Goal: Transaction & Acquisition: Purchase product/service

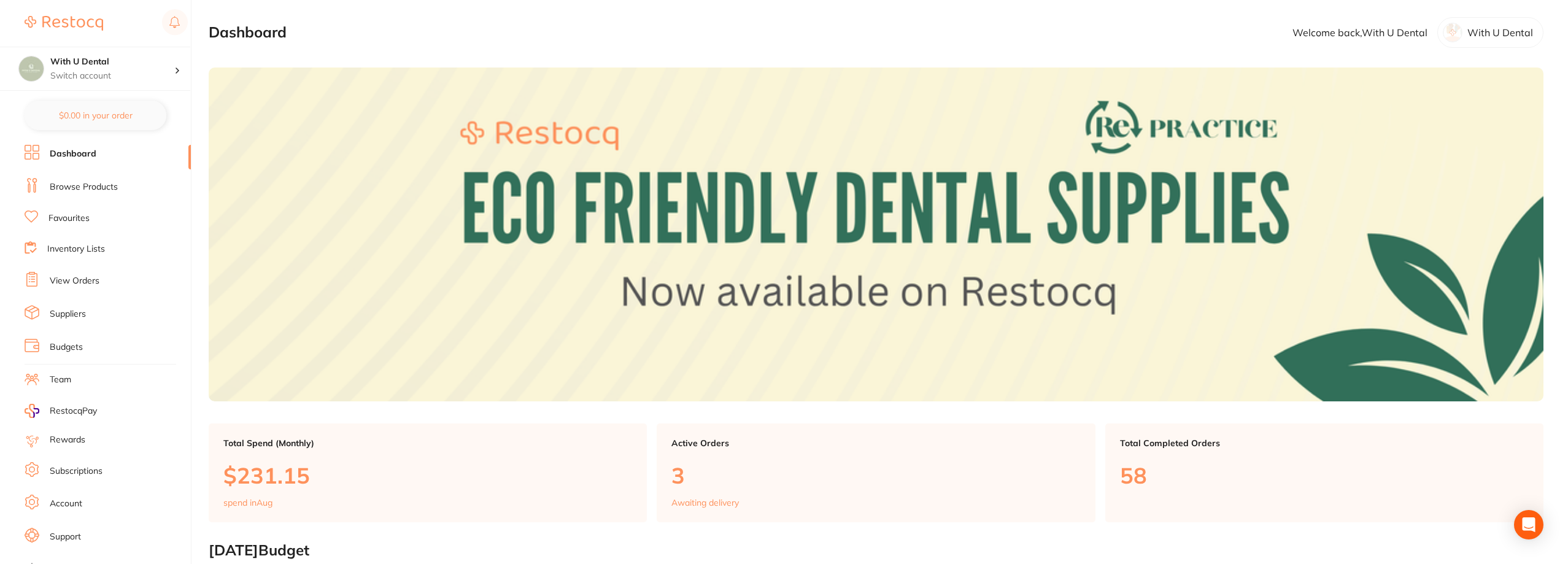
click at [83, 282] on link "View Orders" at bounding box center [75, 281] width 50 height 12
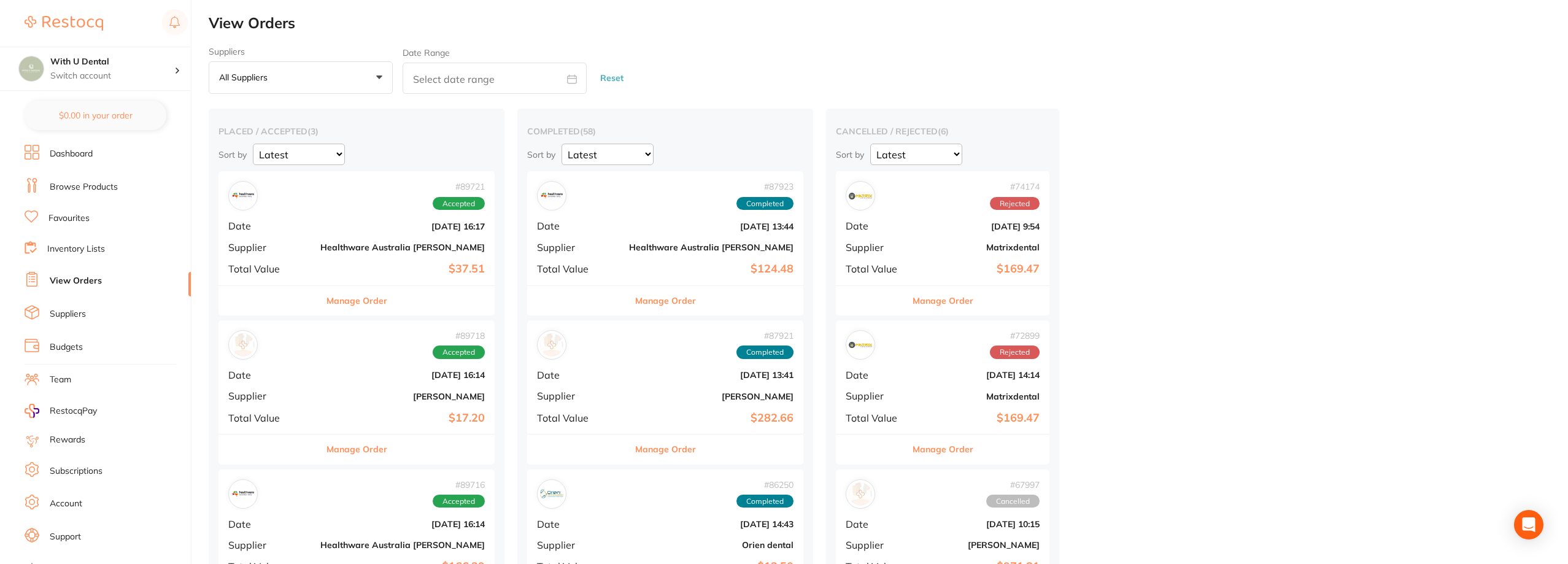
click at [69, 157] on link "Dashboard" at bounding box center [71, 154] width 43 height 12
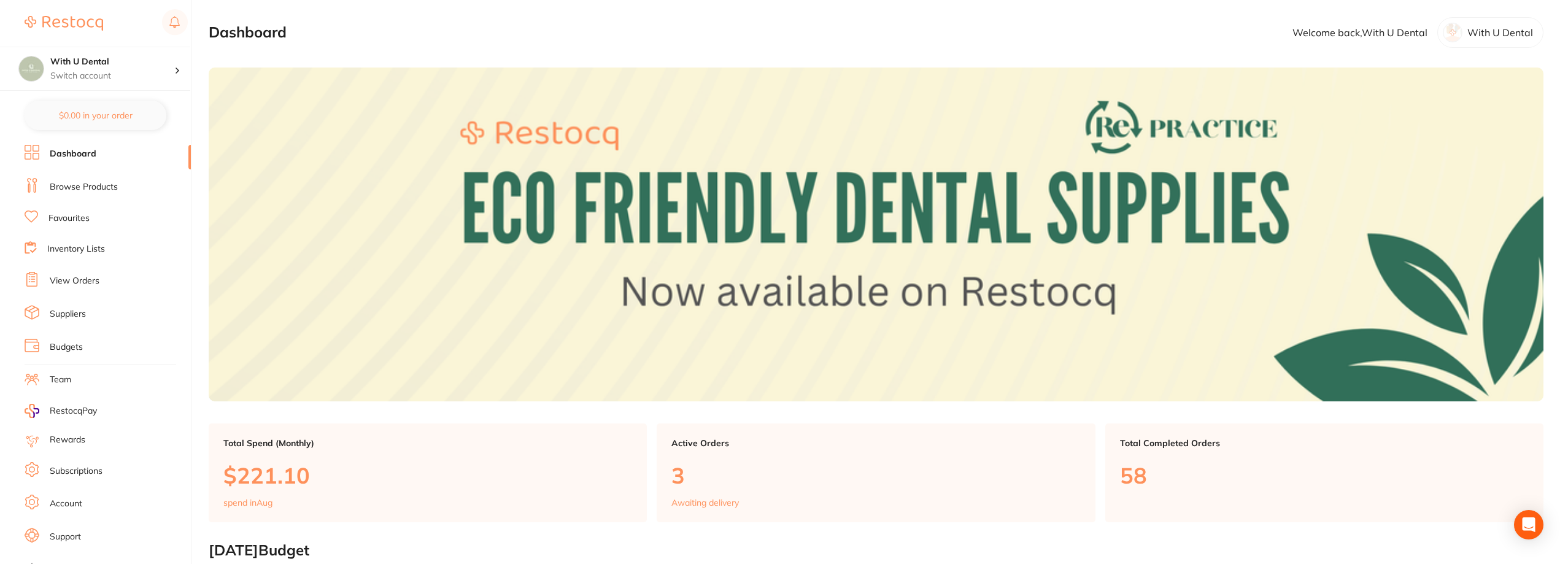
click at [96, 185] on link "Browse Products" at bounding box center [84, 187] width 68 height 12
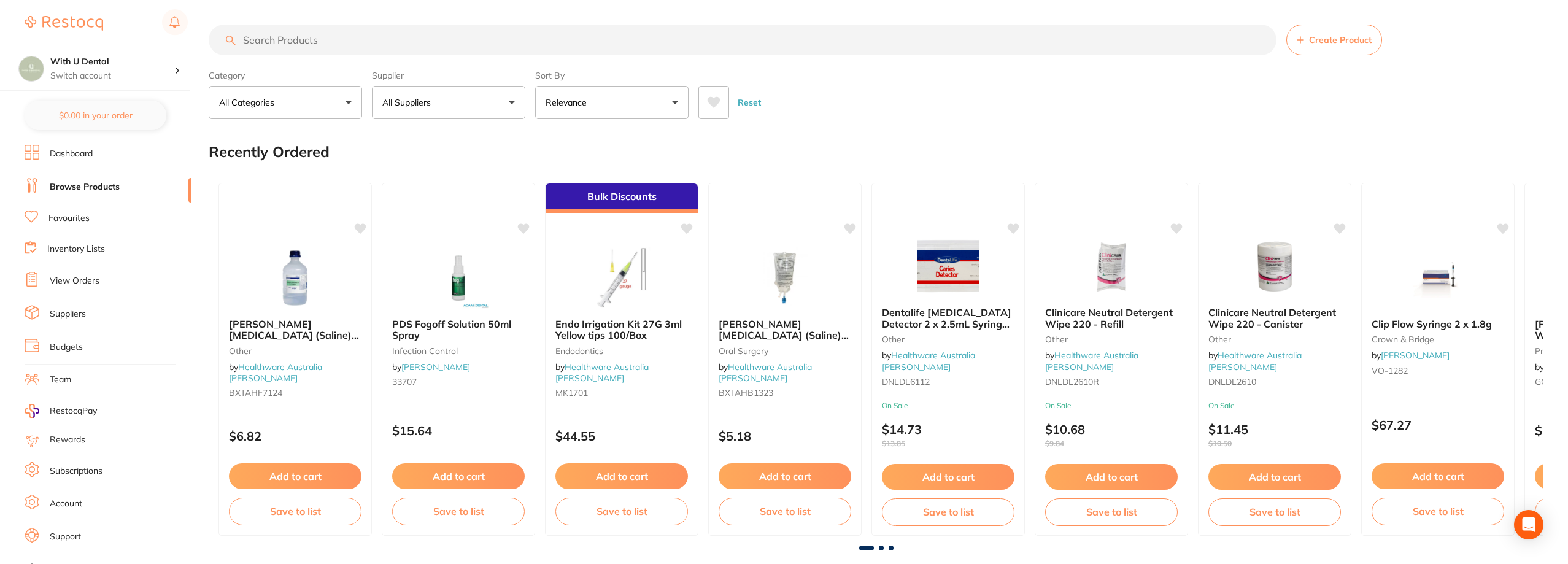
click at [332, 37] on input "search" at bounding box center [742, 39] width 1068 height 31
type input "[MEDICAL_DATA]"
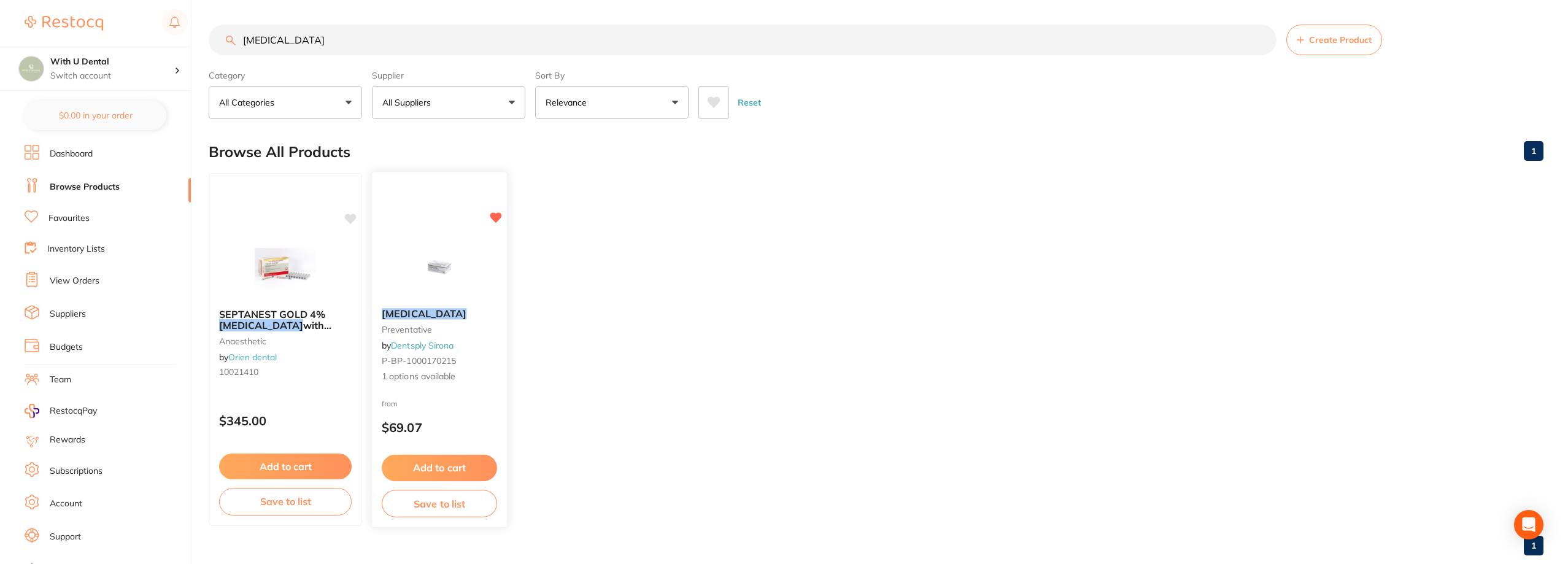
click at [433, 265] on img at bounding box center [439, 267] width 81 height 62
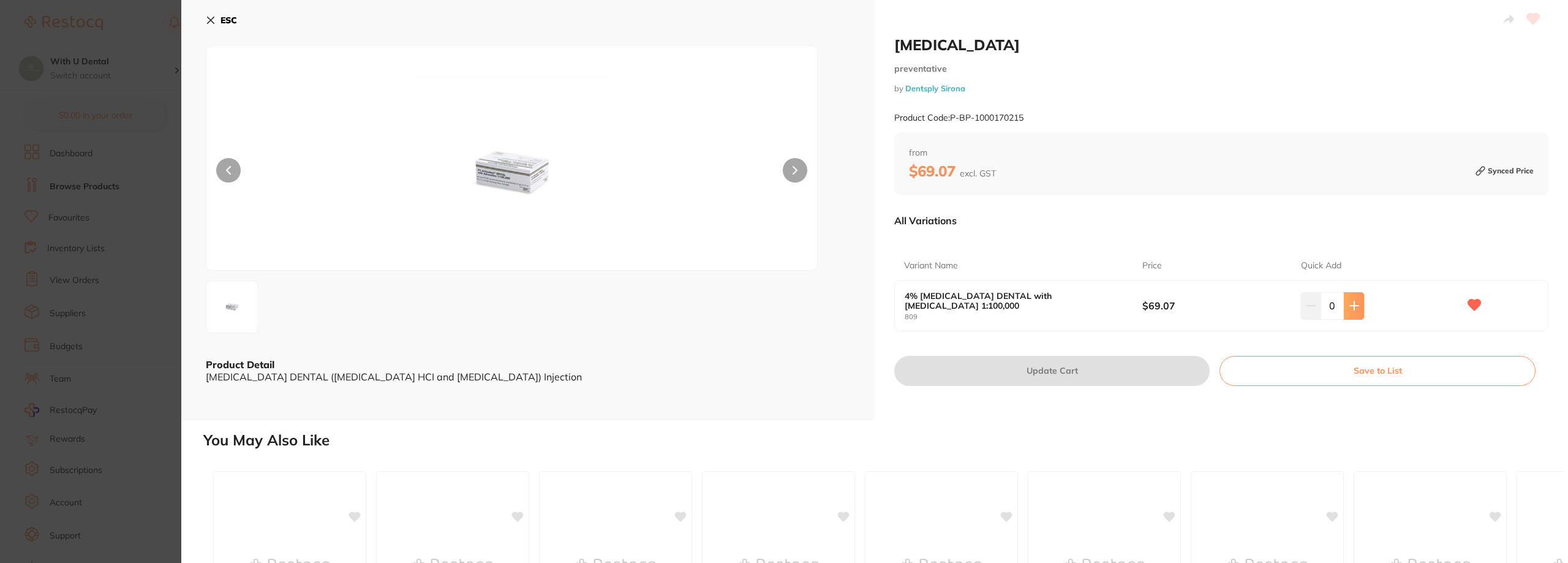
click at [1352, 302] on icon at bounding box center [1354, 306] width 8 height 8
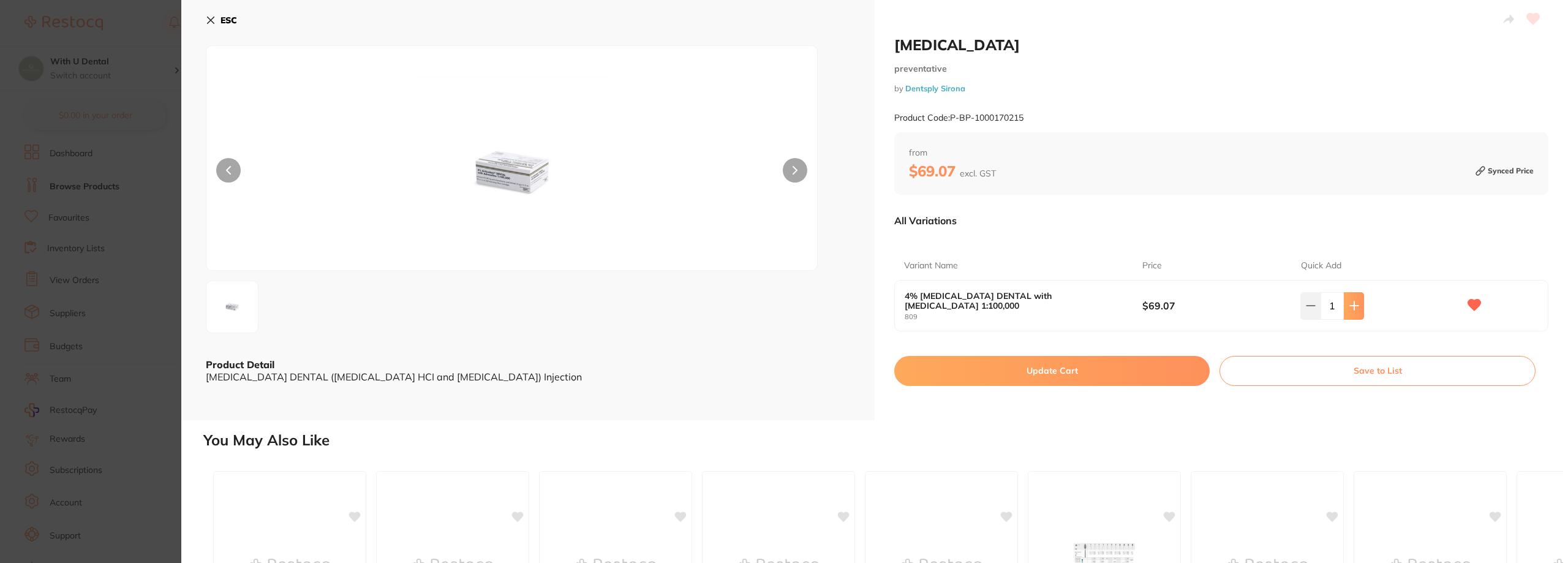
click at [1352, 302] on icon at bounding box center [1354, 306] width 8 height 8
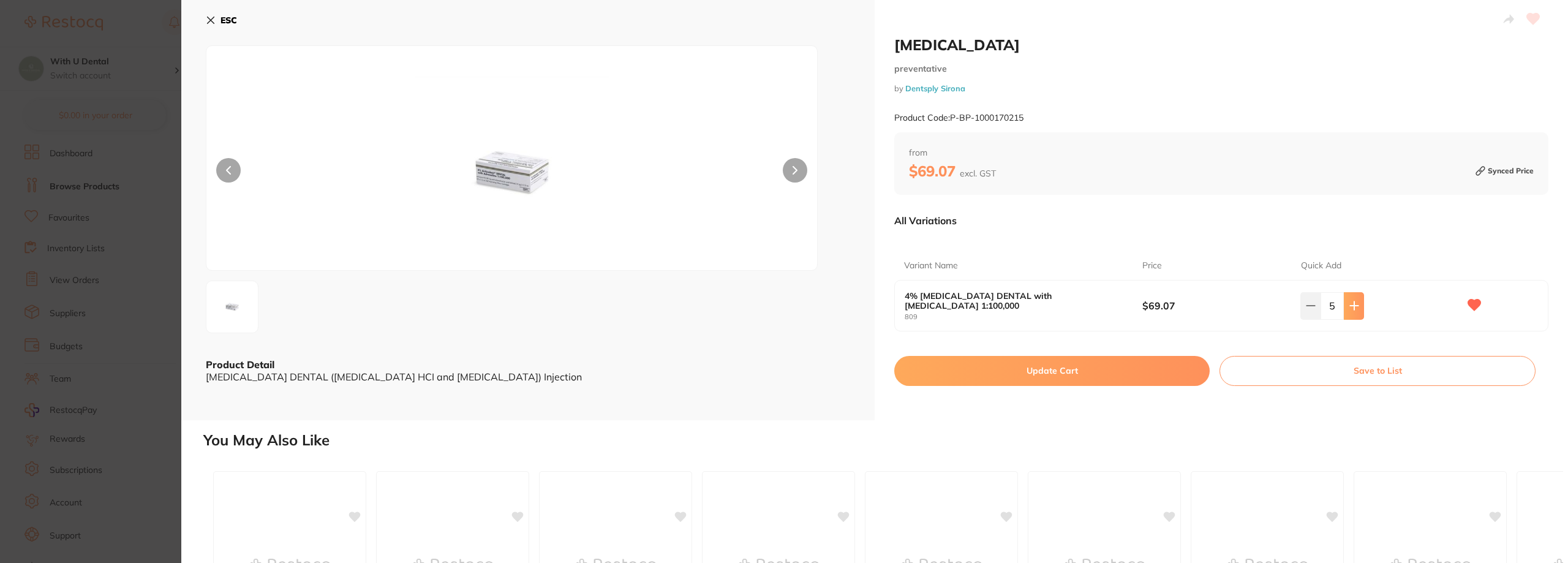
type input "6"
click at [1031, 377] on button "Update Cart" at bounding box center [1052, 370] width 315 height 29
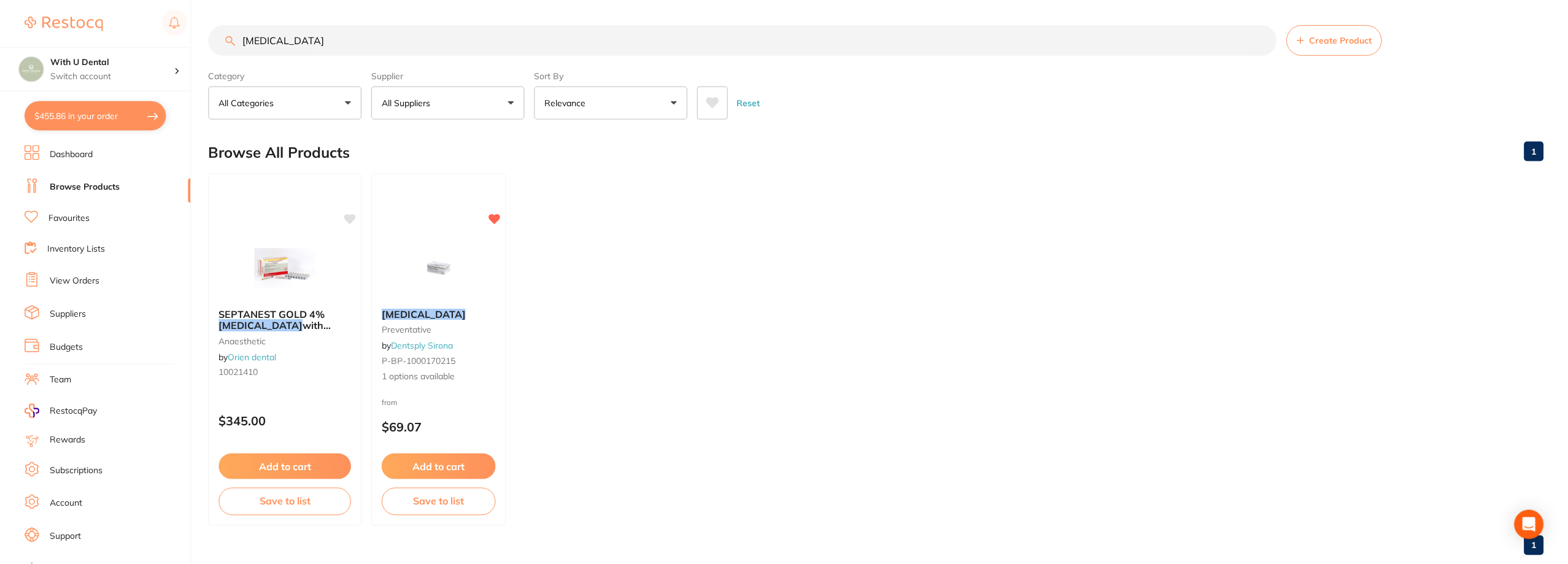
scroll to position [1, 0]
click at [79, 119] on button "$455.86 in your order" at bounding box center [95, 115] width 142 height 29
checkbox input "true"
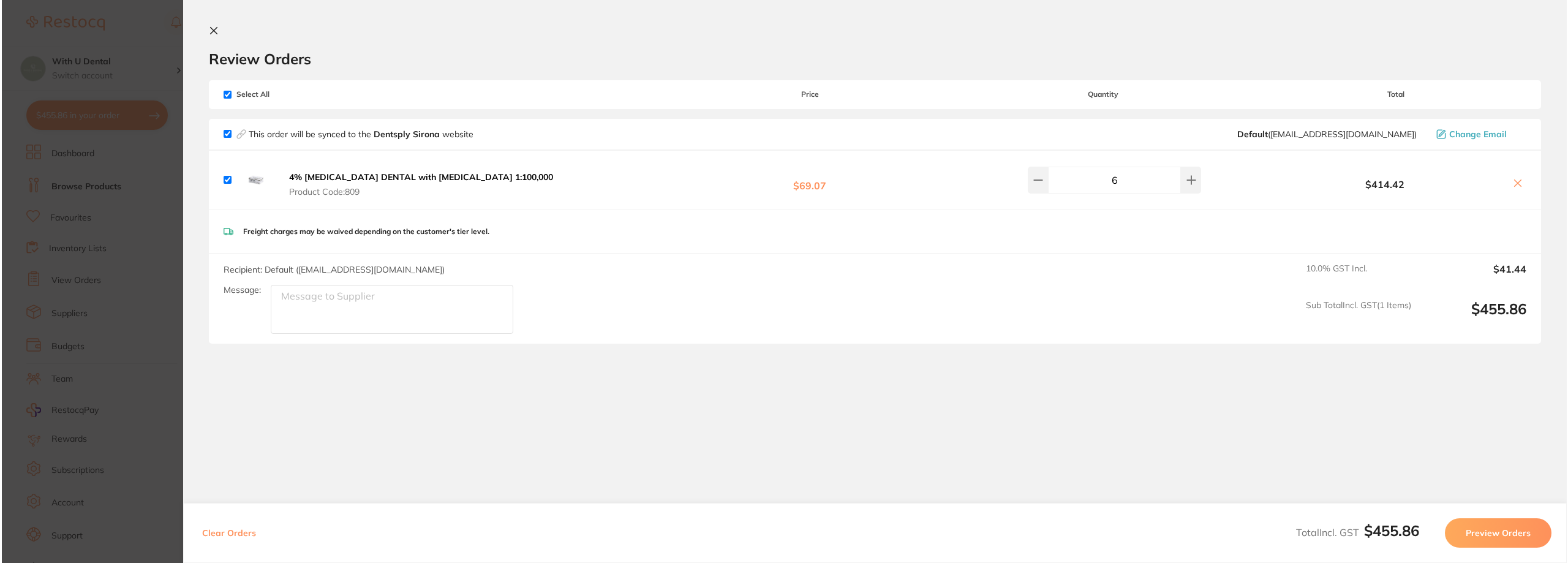
scroll to position [0, 0]
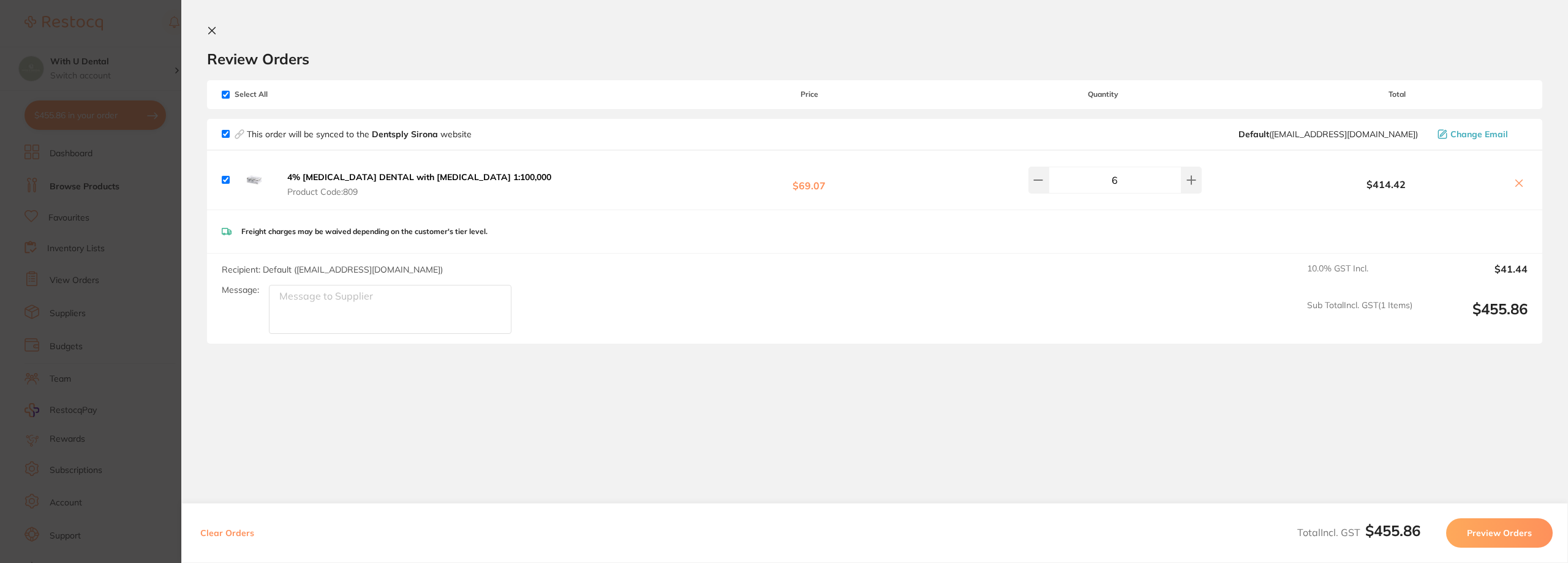
click at [1489, 534] on button "Preview Orders" at bounding box center [1499, 532] width 107 height 29
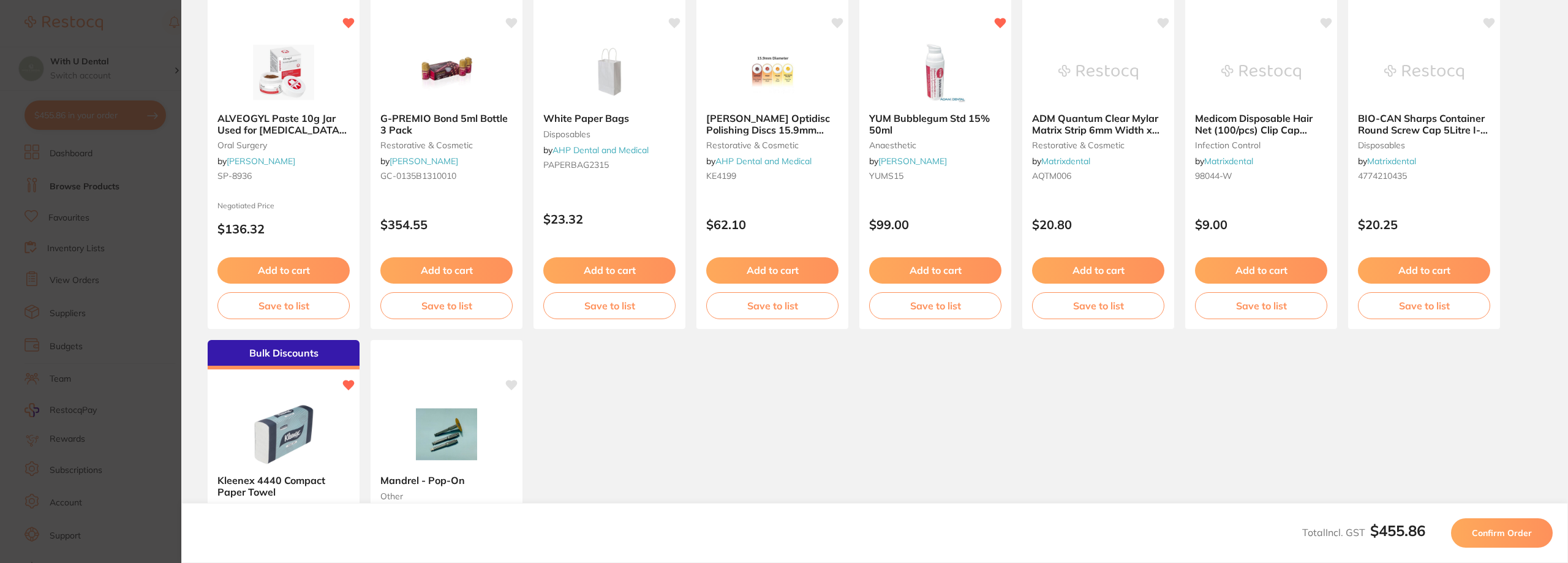
scroll to position [342, 0]
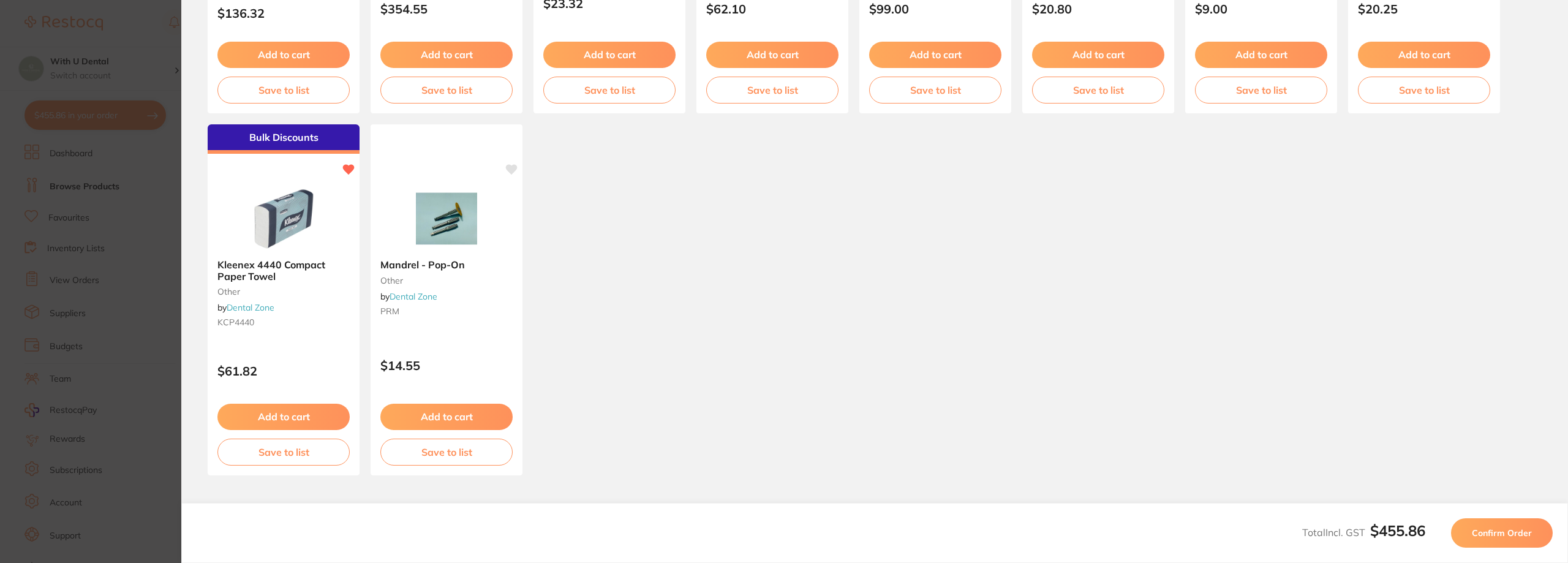
click at [1496, 531] on span "Confirm Order" at bounding box center [1502, 533] width 60 height 11
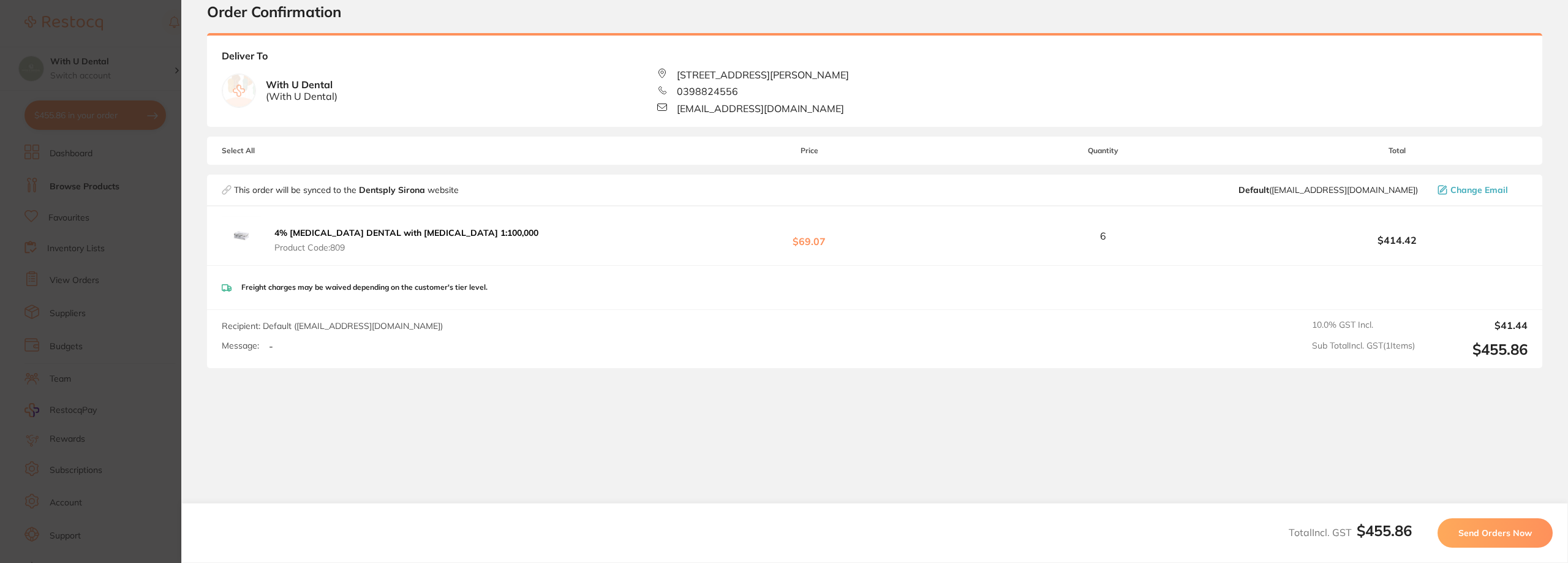
scroll to position [0, 0]
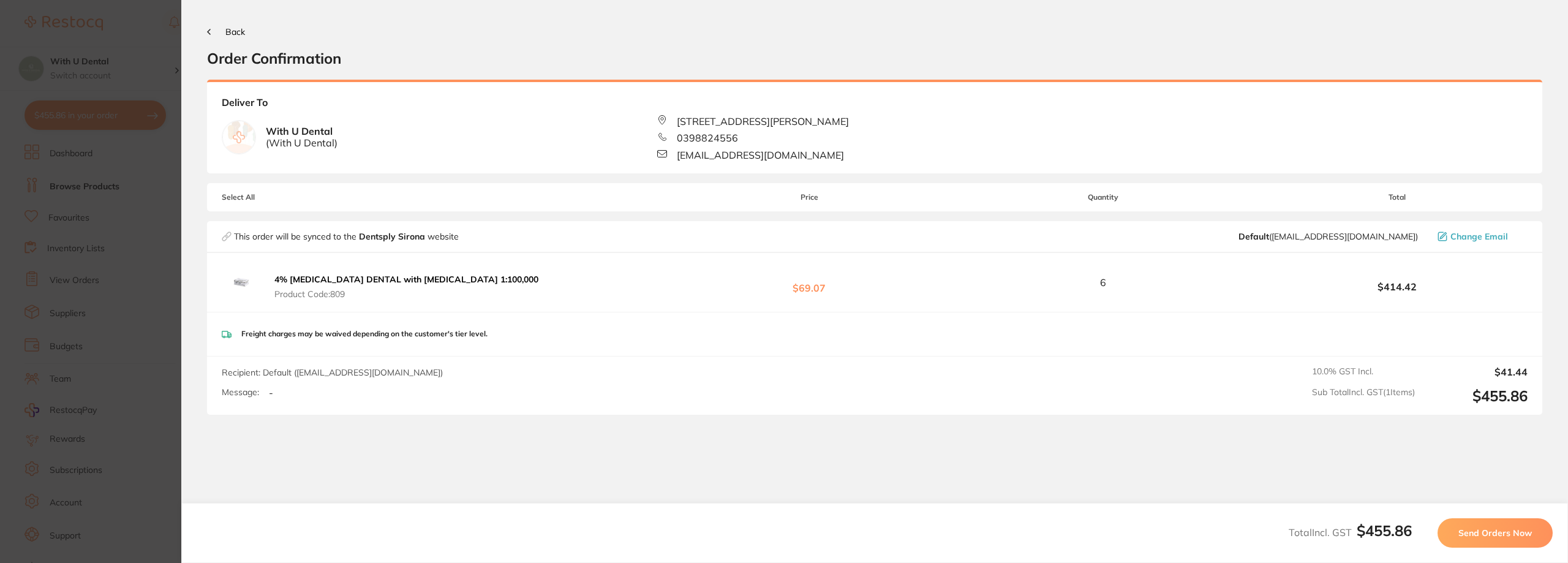
click at [1501, 532] on span "Send Orders Now" at bounding box center [1496, 533] width 74 height 11
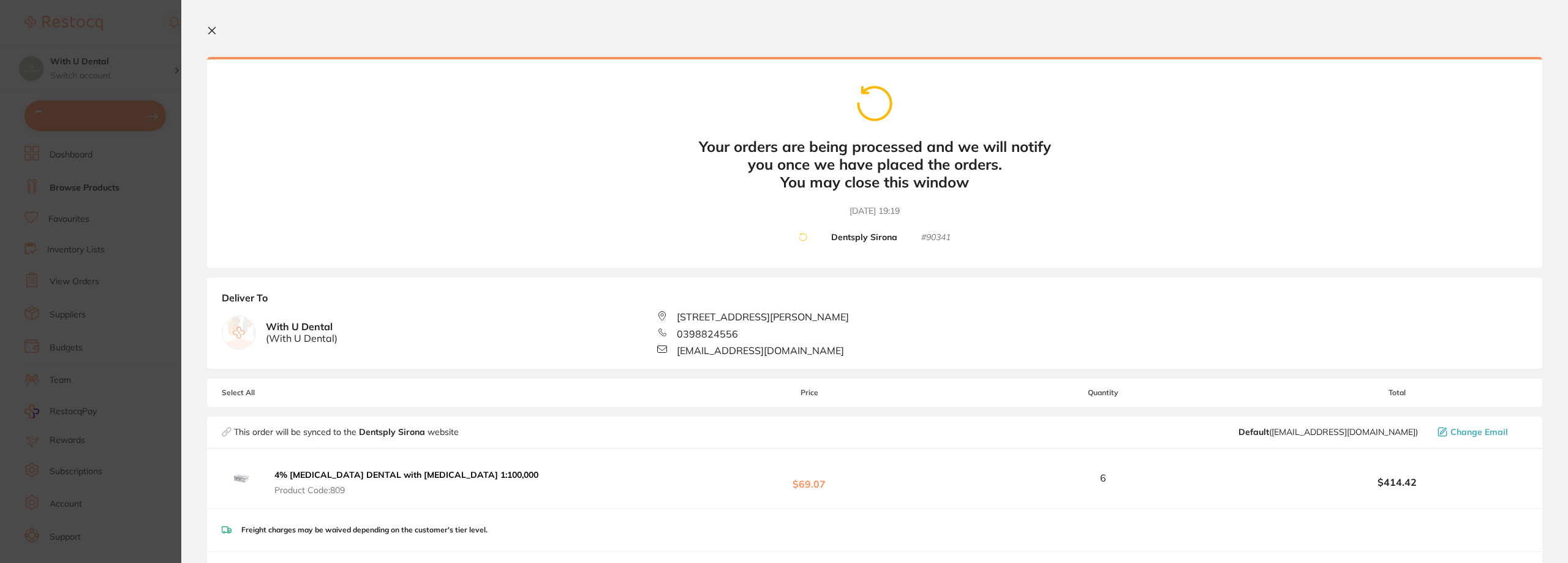
click at [210, 32] on icon at bounding box center [212, 31] width 7 height 7
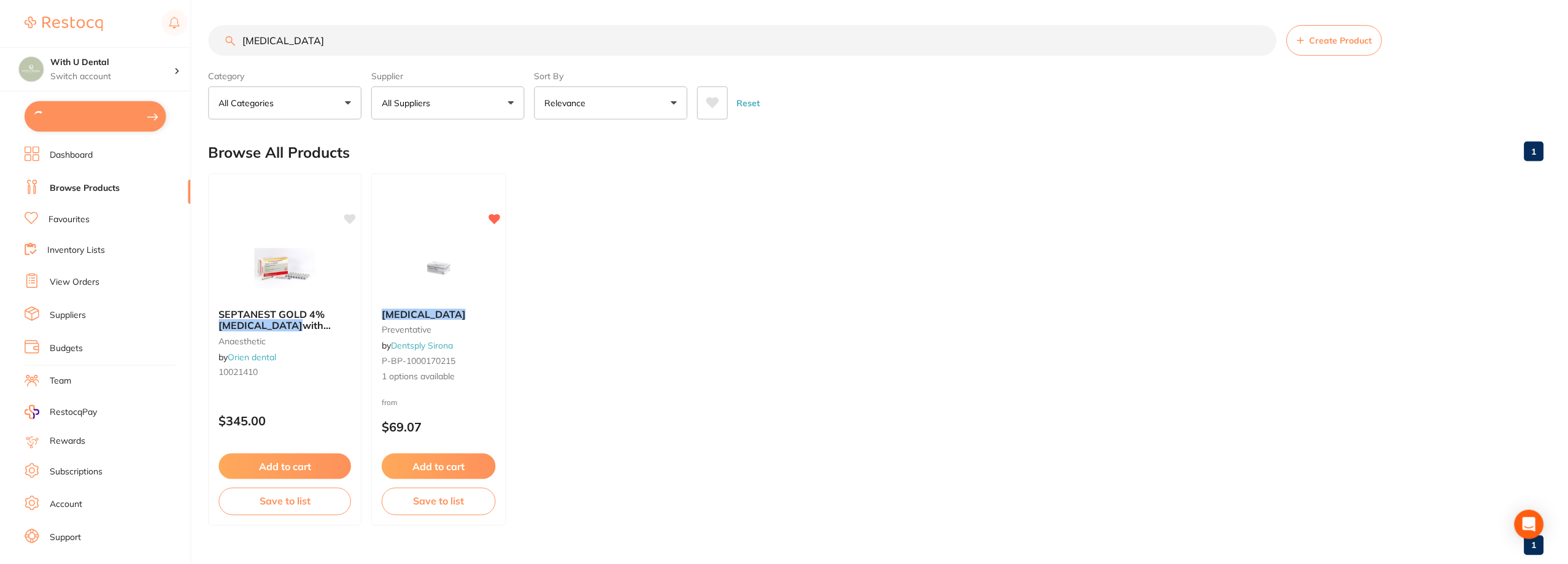
scroll to position [1, 0]
click at [320, 42] on input "[MEDICAL_DATA]" at bounding box center [742, 39] width 1068 height 31
type input "a"
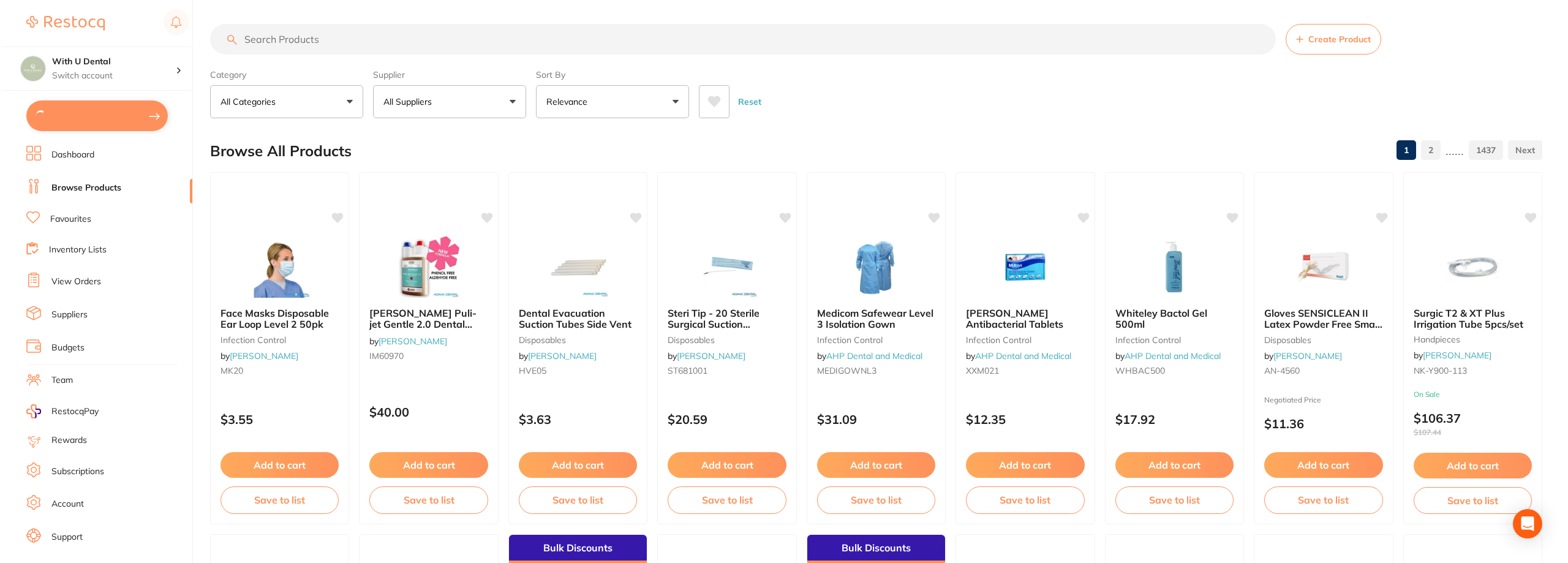
scroll to position [0, 0]
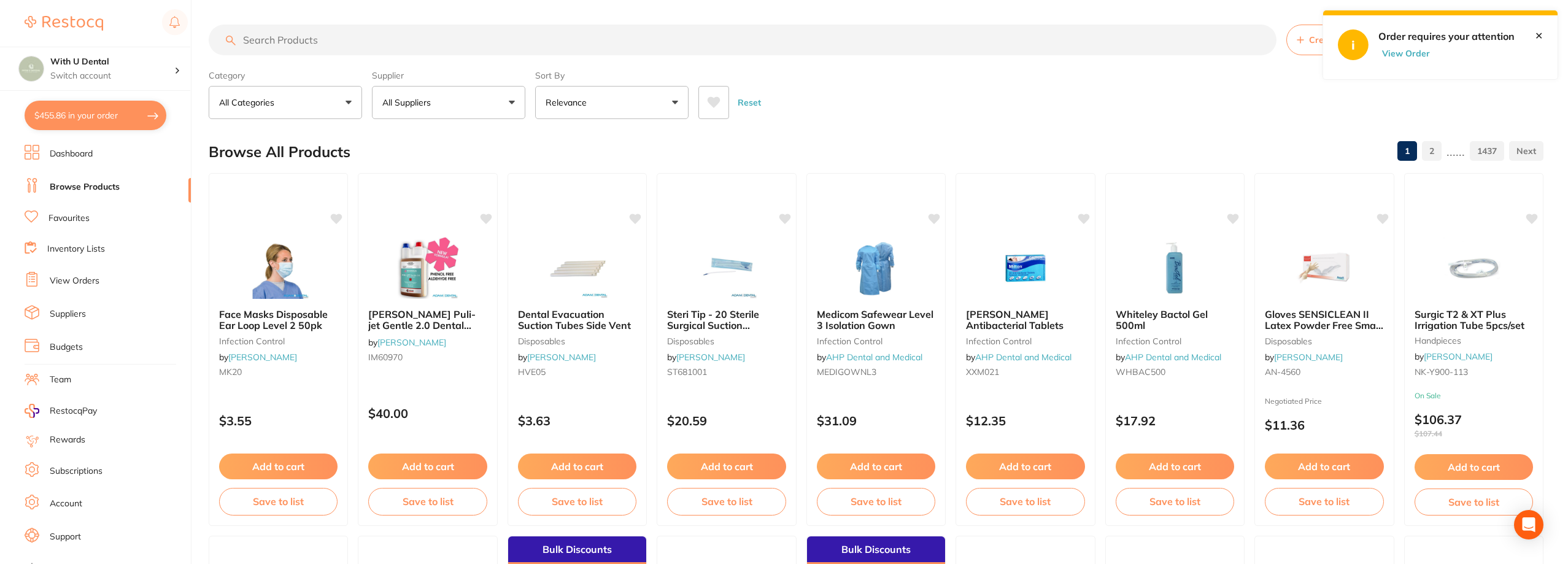
click at [74, 114] on button "$455.86 in your order" at bounding box center [95, 115] width 142 height 29
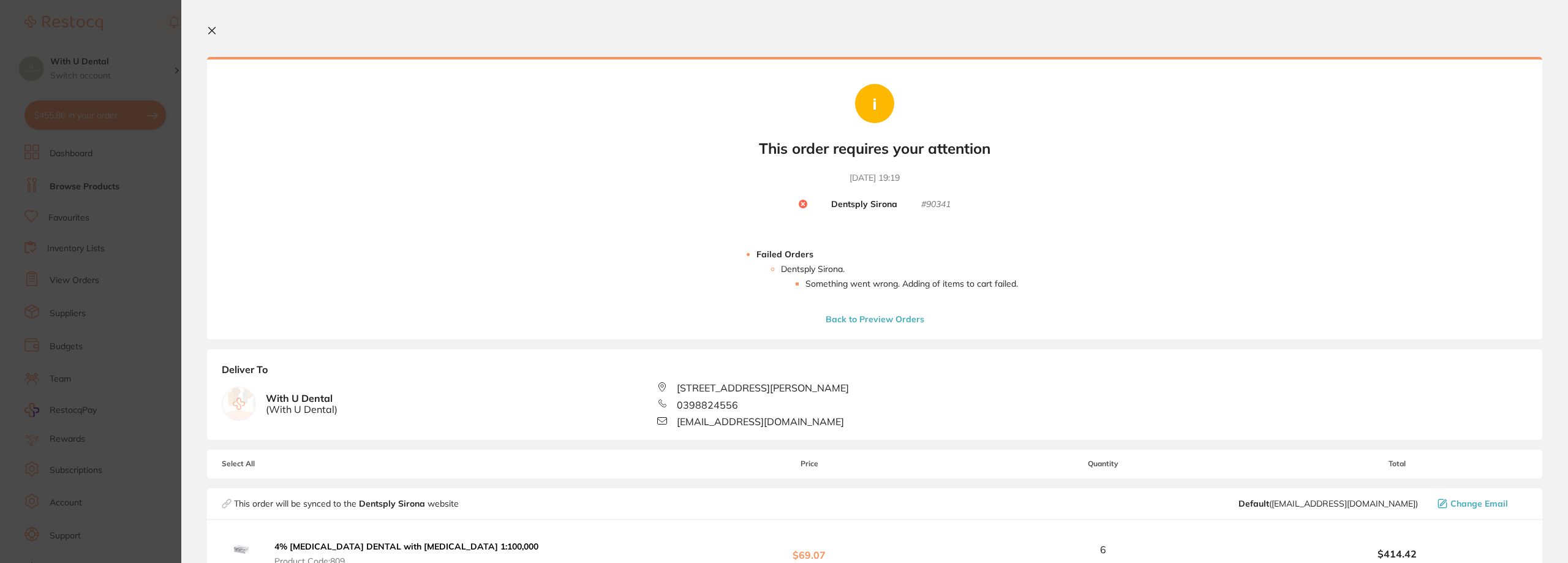
click at [866, 316] on button "Back to Preview Orders" at bounding box center [875, 319] width 106 height 11
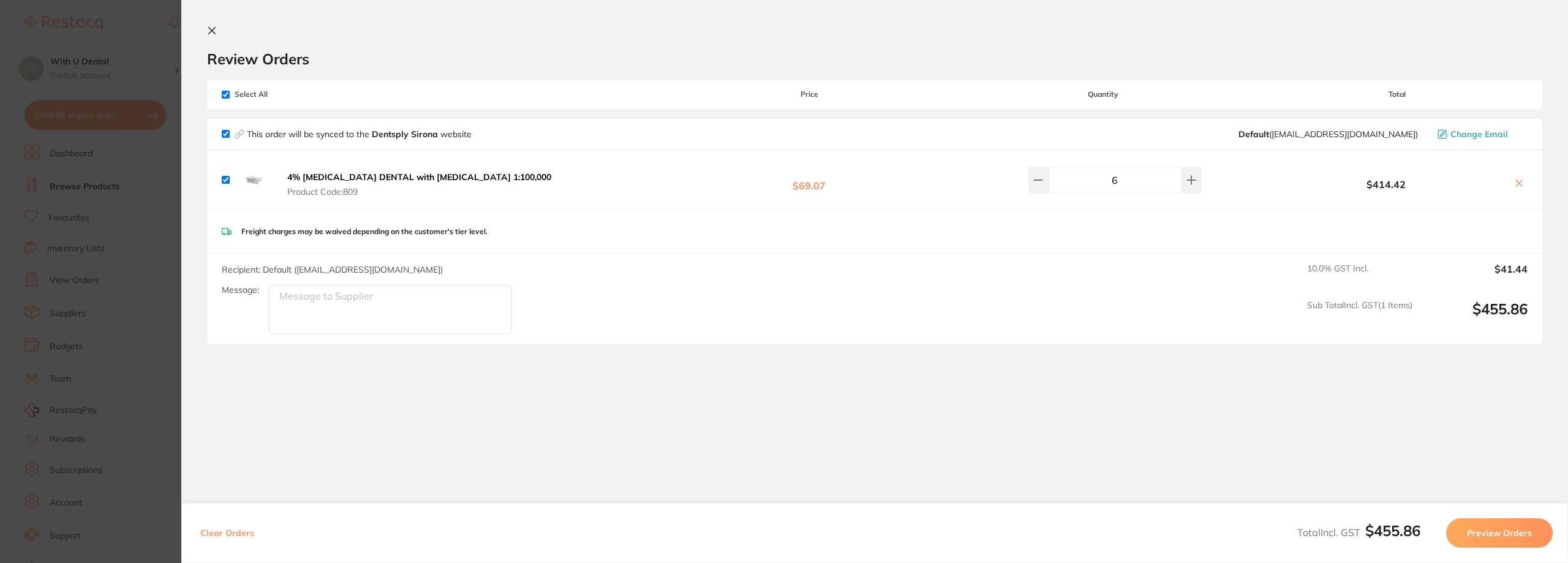
click at [214, 28] on icon at bounding box center [212, 31] width 7 height 7
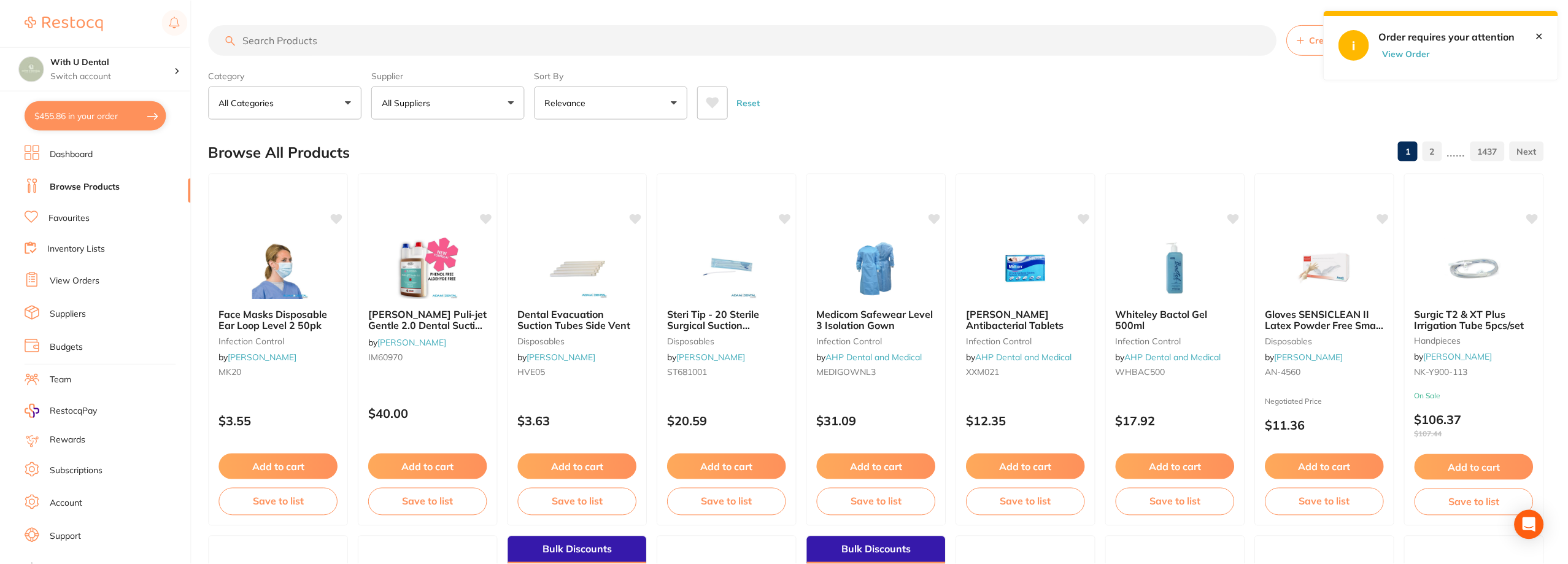
scroll to position [1, 0]
click at [339, 54] on input "search" at bounding box center [742, 39] width 1068 height 31
click at [422, 105] on p "All Suppliers" at bounding box center [408, 102] width 53 height 12
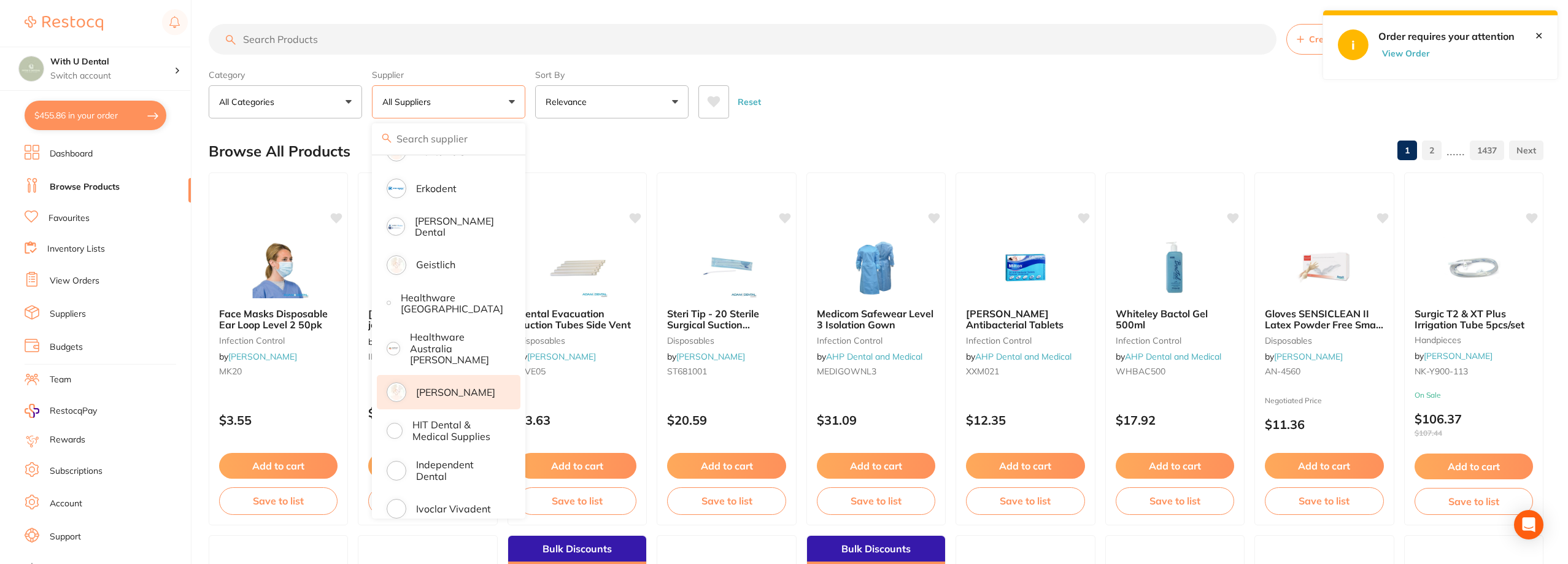
scroll to position [491, 0]
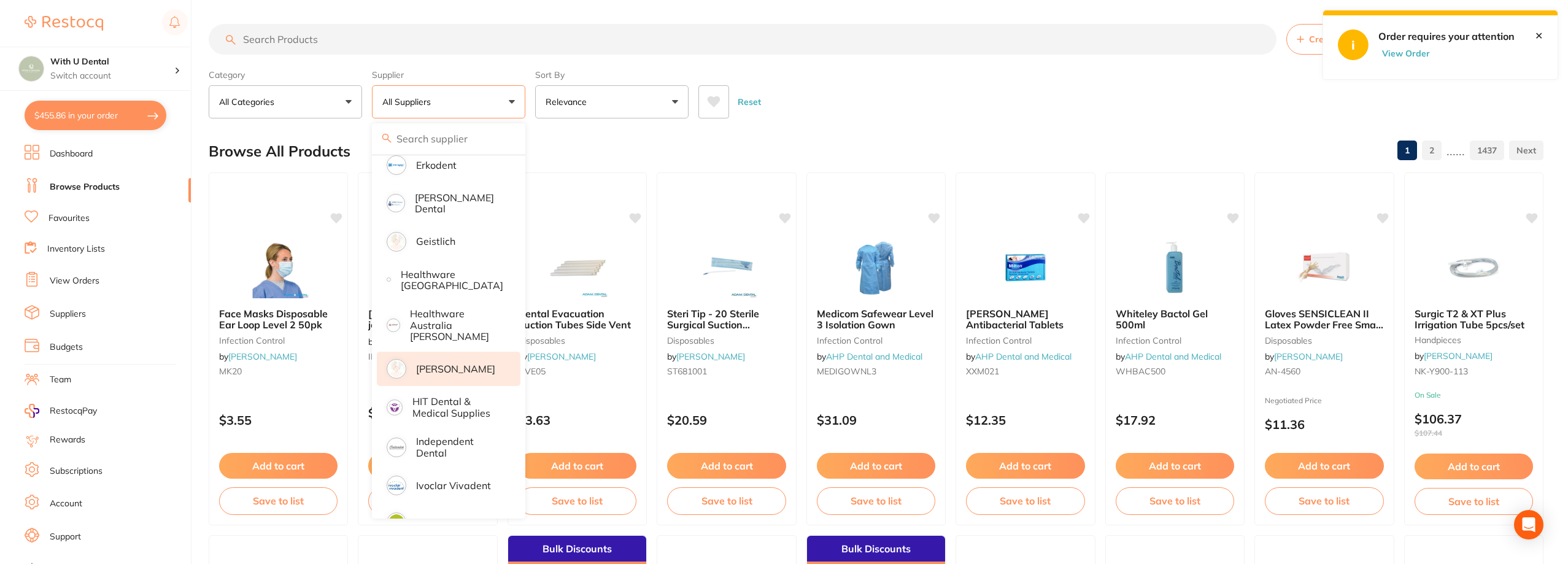
click at [475, 364] on p "[PERSON_NAME]" at bounding box center [455, 369] width 79 height 11
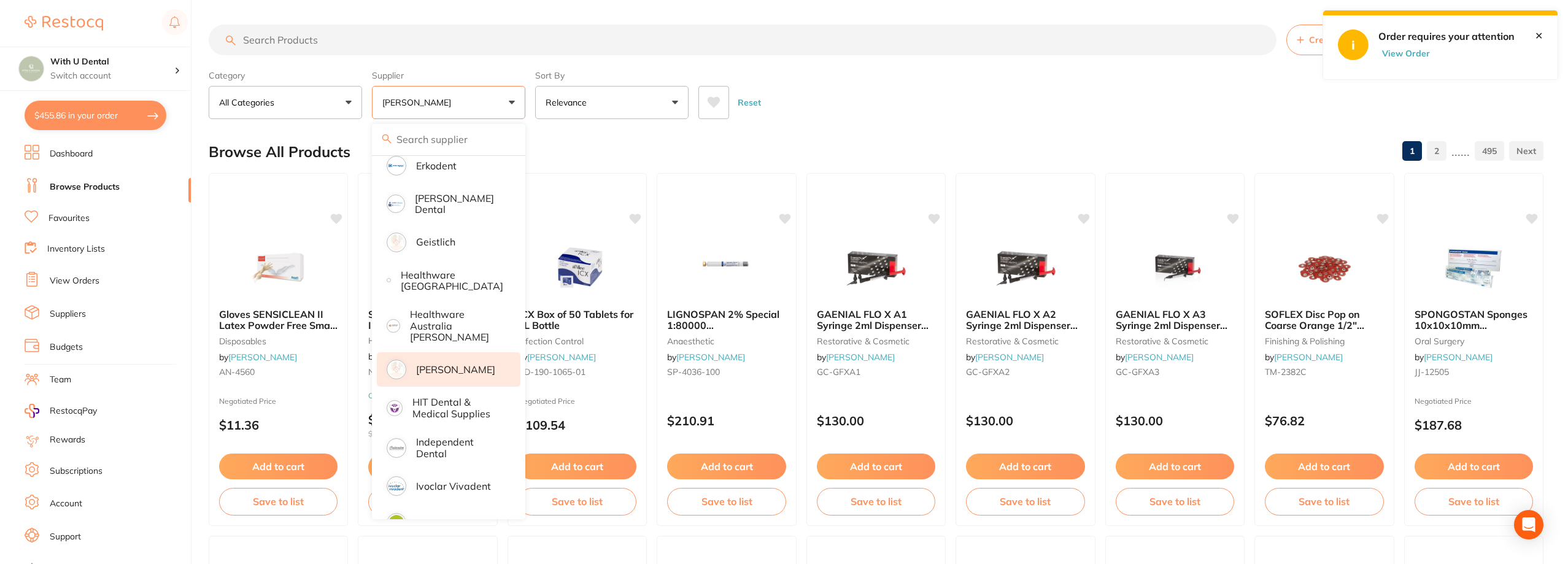
click at [369, 46] on input "search" at bounding box center [742, 39] width 1068 height 31
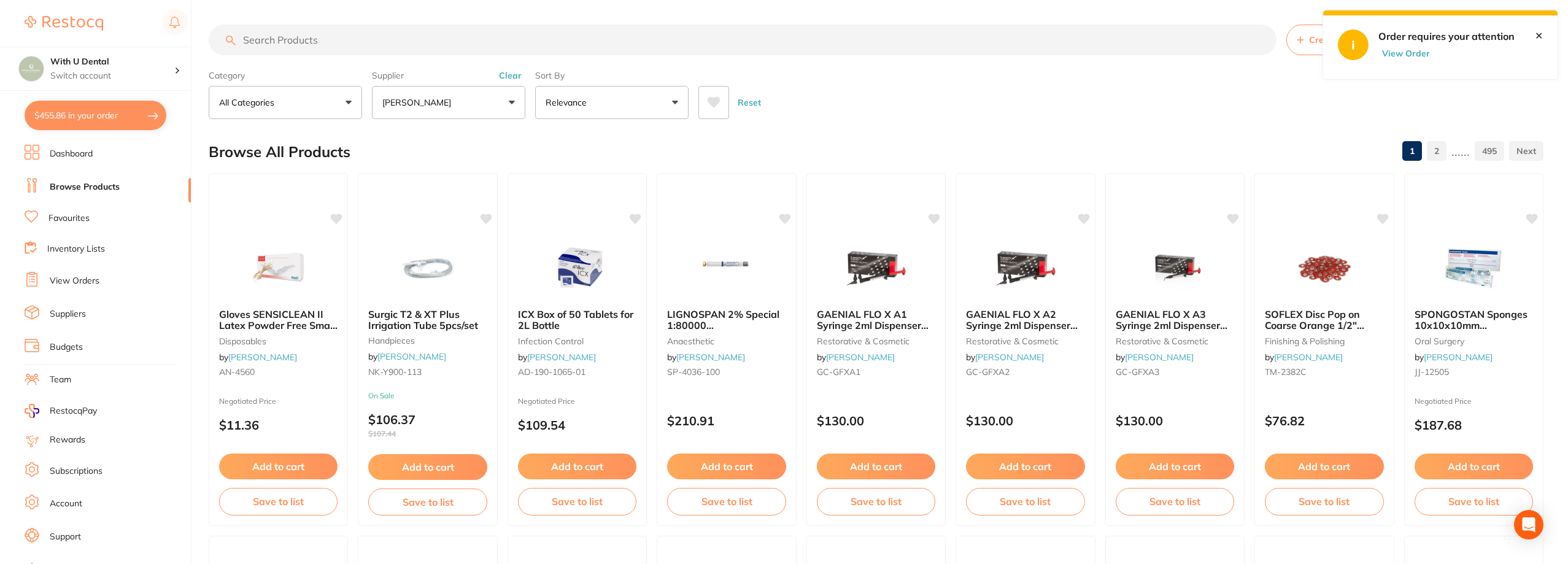
click at [300, 39] on input "search" at bounding box center [742, 39] width 1068 height 31
paste input "long shank 0.8 burs"
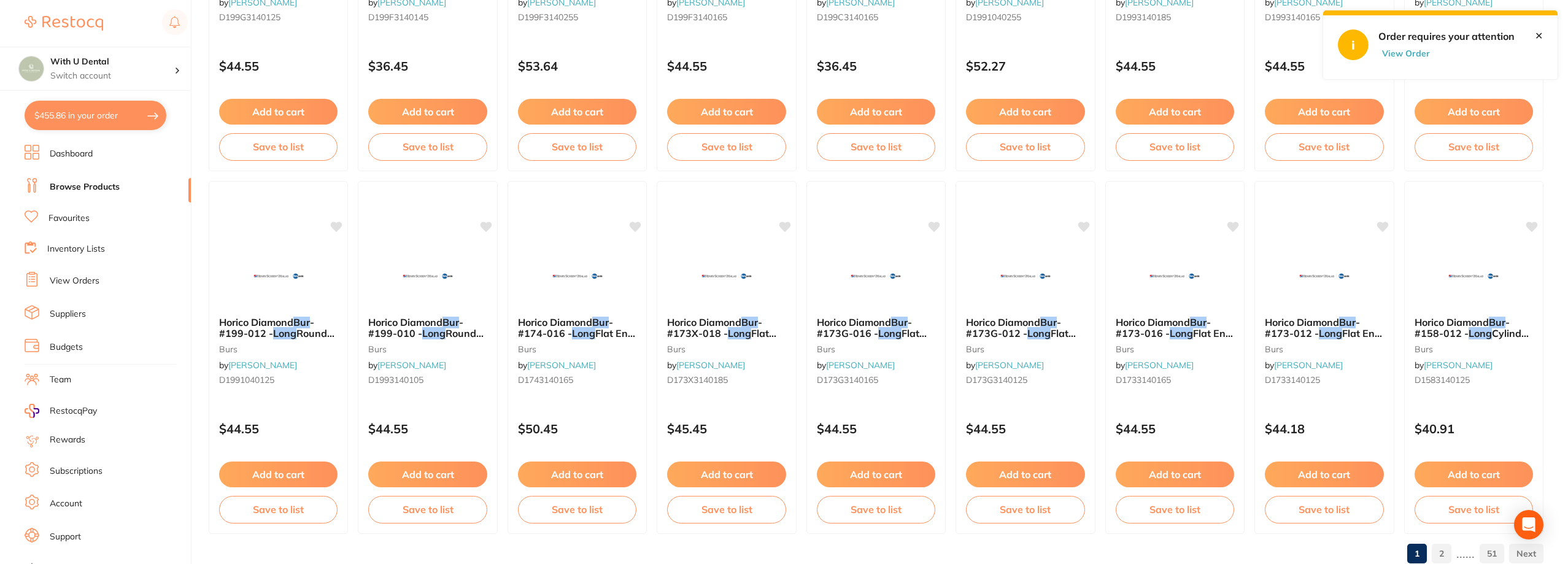
scroll to position [1594, 0]
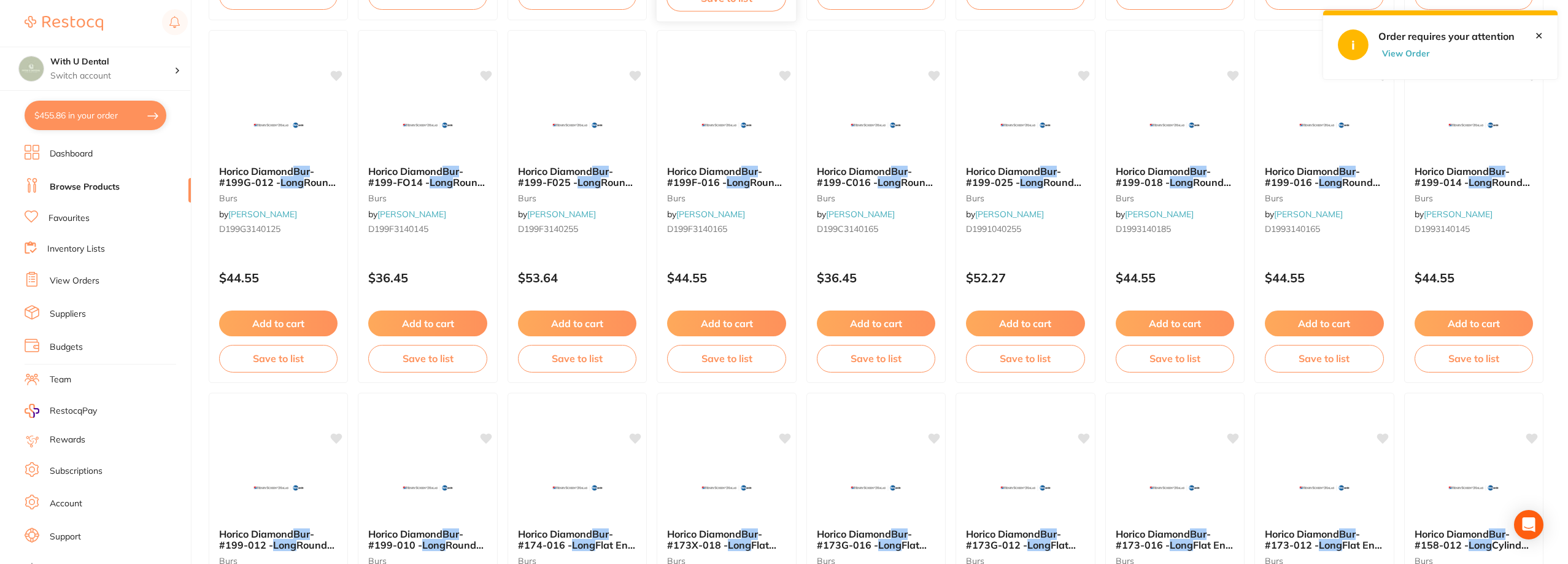
type input "long shank 0.8 burs"
